Goal: Navigation & Orientation: Find specific page/section

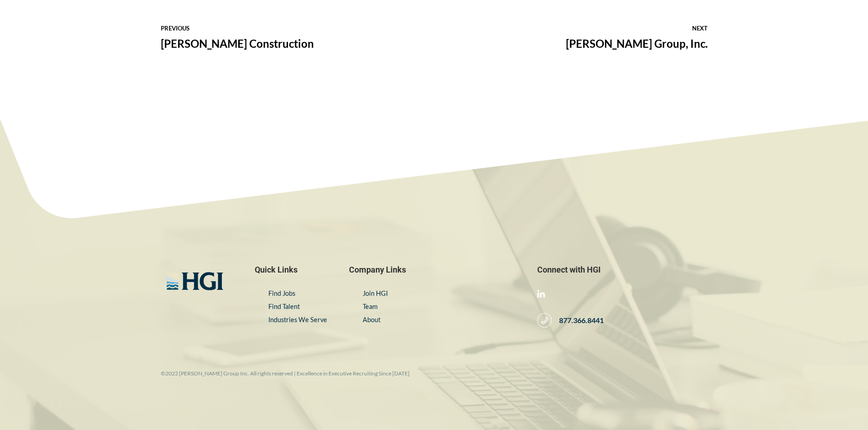
scroll to position [160, 0]
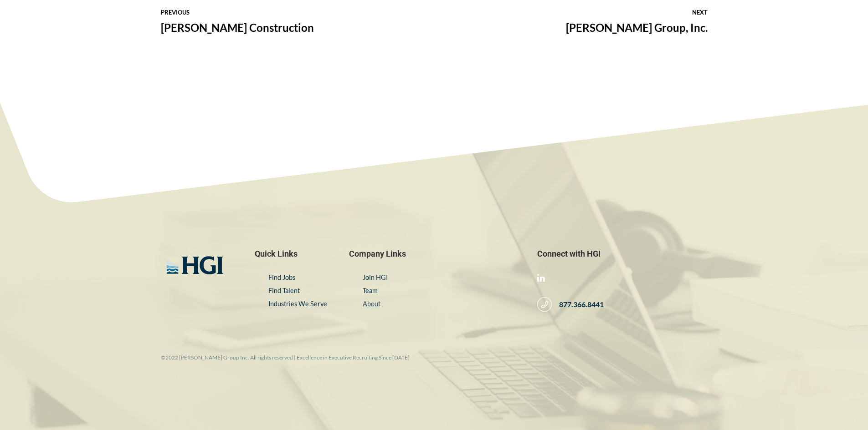
click at [368, 303] on link "About" at bounding box center [371, 304] width 18 height 8
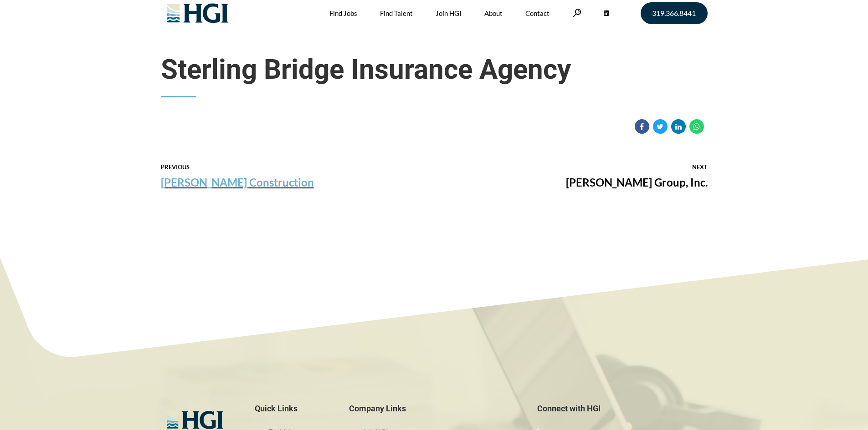
scroll to position [0, 0]
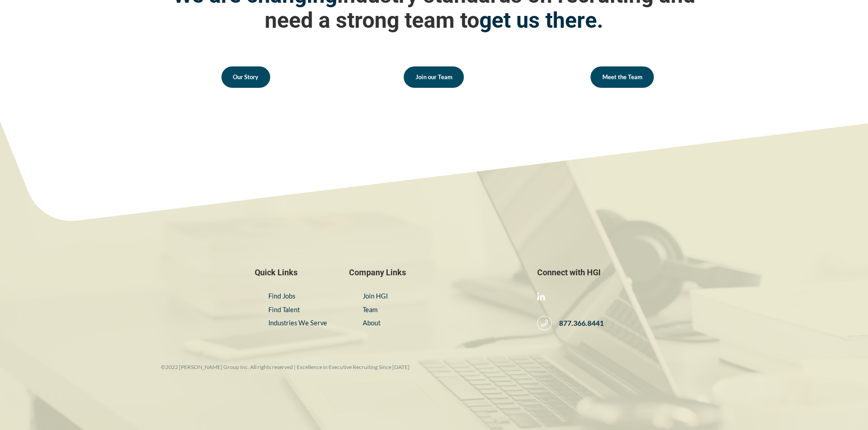
scroll to position [1325, 0]
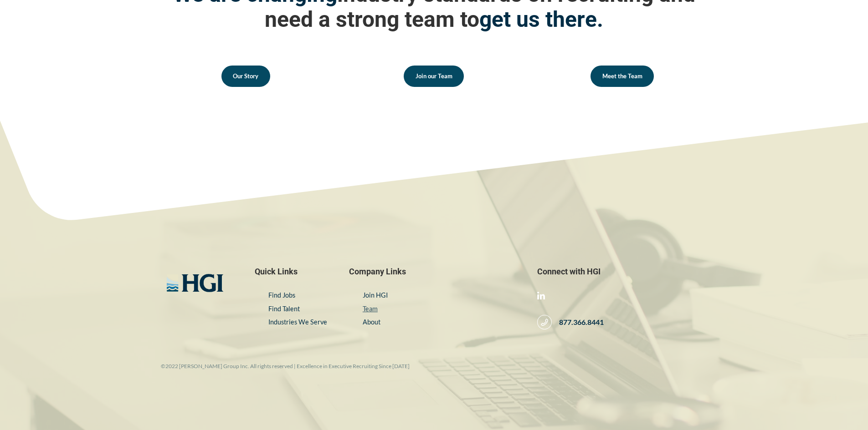
click at [369, 308] on link "Team" at bounding box center [369, 309] width 15 height 8
